Goal: Task Accomplishment & Management: Complete application form

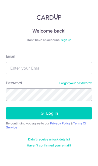
click at [68, 38] on link "Sign up" at bounding box center [66, 40] width 11 height 4
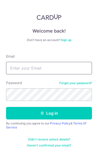
click at [71, 72] on input "Email" at bounding box center [49, 68] width 86 height 13
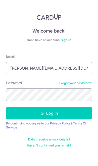
type input "Valerie.meiyan@gmail.com"
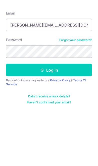
click at [75, 107] on button "Log in" at bounding box center [49, 113] width 86 height 13
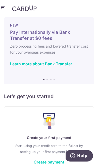
scroll to position [9, 0]
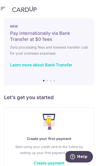
click at [45, 160] on link "Create payment" at bounding box center [49, 162] width 31 height 5
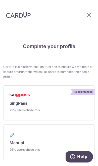
click at [18, 140] on span "Manual" at bounding box center [17, 143] width 14 height 6
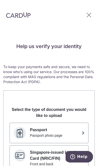
scroll to position [13, 0]
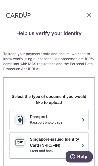
click at [26, 120] on button "Passport Passport photo page" at bounding box center [49, 120] width 79 height 21
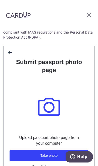
scroll to position [44, 0]
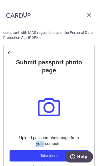
click at [33, 155] on button "Take photo" at bounding box center [49, 155] width 79 height 11
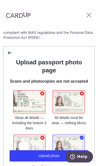
click at [38, 158] on button "Upload photo" at bounding box center [49, 155] width 79 height 11
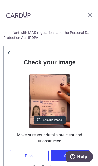
click at [62, 153] on button "Confirm" at bounding box center [69, 155] width 39 height 11
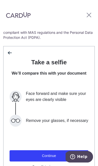
click at [27, 153] on button "Continue" at bounding box center [49, 155] width 79 height 11
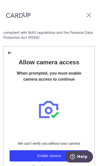
click at [77, 152] on button "Help" at bounding box center [78, 157] width 28 height 12
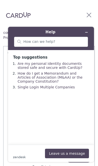
scroll to position [29, 0]
click at [85, 46] on div "back" at bounding box center [49, 52] width 91 height 12
click at [88, 29] on button "Minimise widget" at bounding box center [86, 32] width 8 height 7
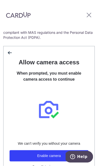
click at [51, 150] on button "Enable camera" at bounding box center [49, 155] width 79 height 11
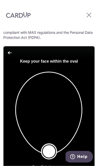
click at [51, 144] on button "Take a photo" at bounding box center [49, 151] width 14 height 14
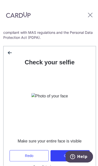
click at [66, 150] on button "Confirm" at bounding box center [69, 155] width 39 height 11
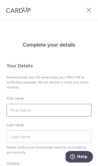
click at [17, 110] on input "First name" at bounding box center [49, 110] width 85 height 13
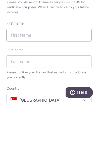
scroll to position [23, 0]
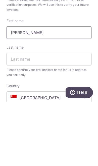
type input "Valerie"
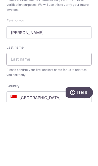
click at [72, 117] on input "Last name" at bounding box center [49, 123] width 85 height 13
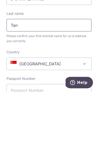
scroll to position [69, 0]
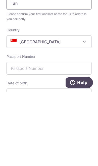
type input "Tan"
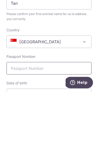
click at [53, 136] on input "Passport Number" at bounding box center [49, 142] width 85 height 13
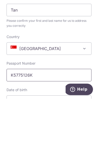
type input "K5775126K"
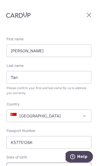
click at [26, 163] on input "text" at bounding box center [49, 169] width 85 height 13
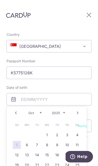
scroll to position [139, 0]
click at [40, 111] on select "Jan Feb Mar Apr May Jun Jul Aug Sep Oct Nov Dec" at bounding box center [34, 113] width 13 height 4
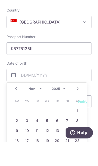
scroll to position [29, 0]
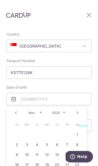
click at [60, 111] on select "1925 1926 1927 1928 1929 1930 1931 1932 1933 1934 1935 1936 1937 1938 1939 1940…" at bounding box center [58, 113] width 13 height 4
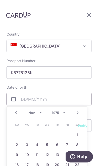
click at [24, 93] on input "text" at bounding box center [49, 99] width 85 height 13
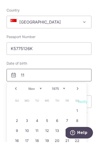
click at [40, 93] on input "11" at bounding box center [49, 99] width 85 height 13
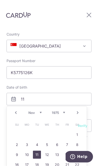
click at [36, 151] on link "11" at bounding box center [37, 155] width 8 height 8
type input "[DATE]"
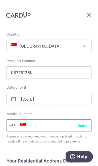
click at [57, 119] on input "text" at bounding box center [49, 125] width 85 height 13
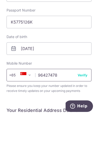
type input "96427478"
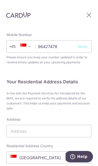
scroll to position [218, 0]
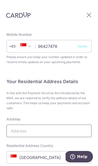
click at [65, 125] on input "Address" at bounding box center [49, 131] width 85 height 13
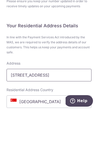
type input "[STREET_ADDRESS]"
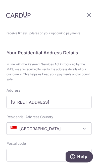
scroll to position [247, 0]
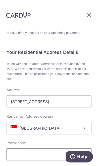
click at [40, 148] on input "Postal code" at bounding box center [49, 154] width 85 height 13
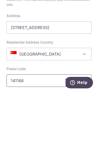
type input "141168"
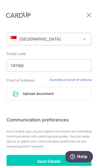
scroll to position [336, 0]
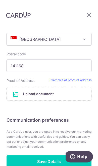
click at [47, 155] on input "Save Details" at bounding box center [49, 161] width 85 height 13
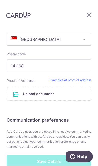
click at [49, 155] on div "Save Details" at bounding box center [49, 161] width 85 height 13
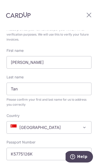
scroll to position [57, 0]
